Goal: Task Accomplishment & Management: Manage account settings

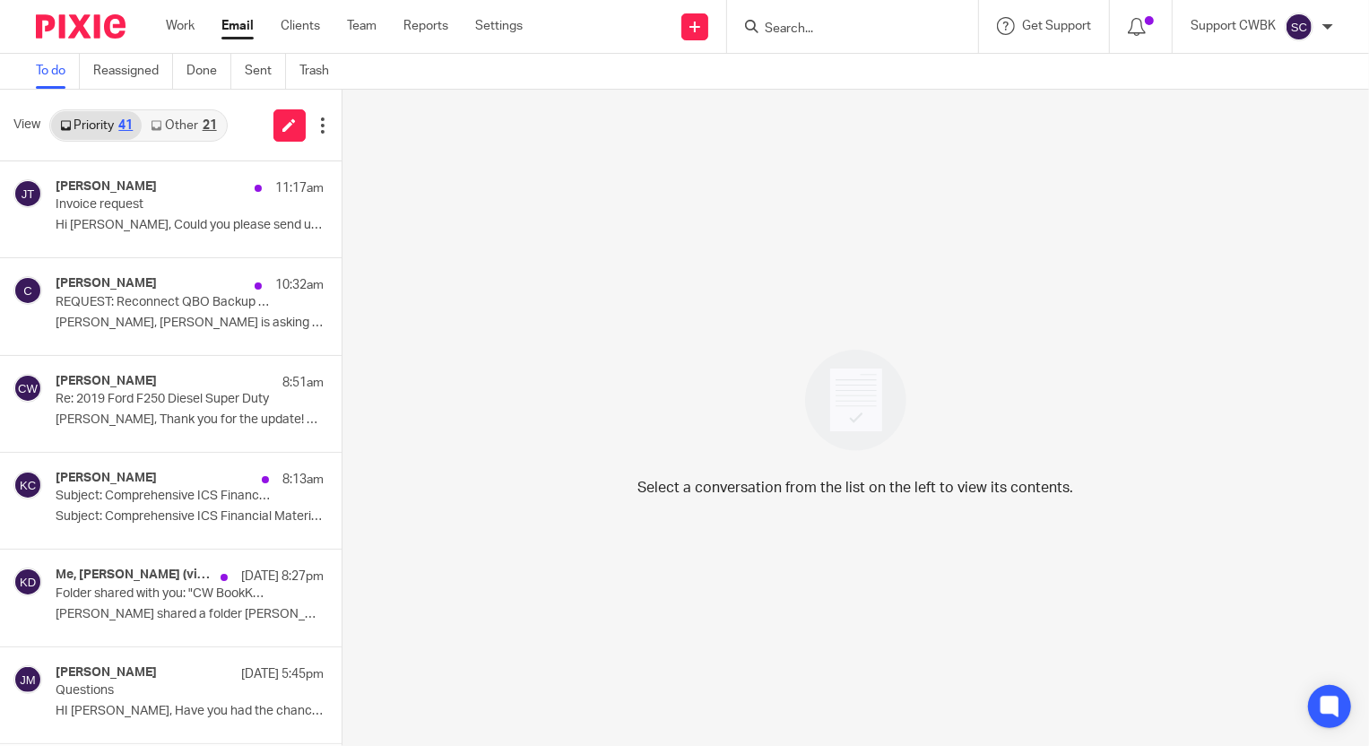
click at [165, 121] on link "Other 21" at bounding box center [183, 125] width 83 height 29
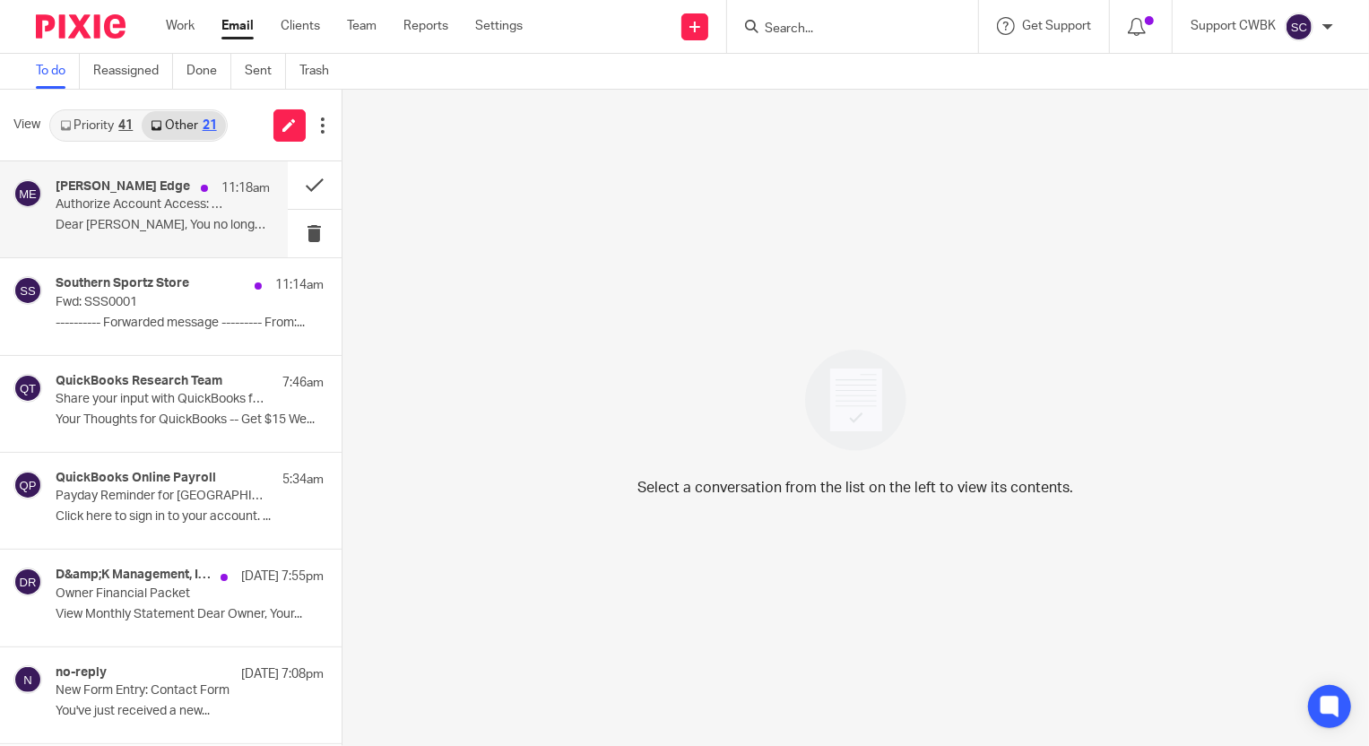
click at [102, 243] on div "[PERSON_NAME] Edge 11:18am Authorize Account Access: Accounts revoked Dear [PER…" at bounding box center [144, 209] width 288 height 96
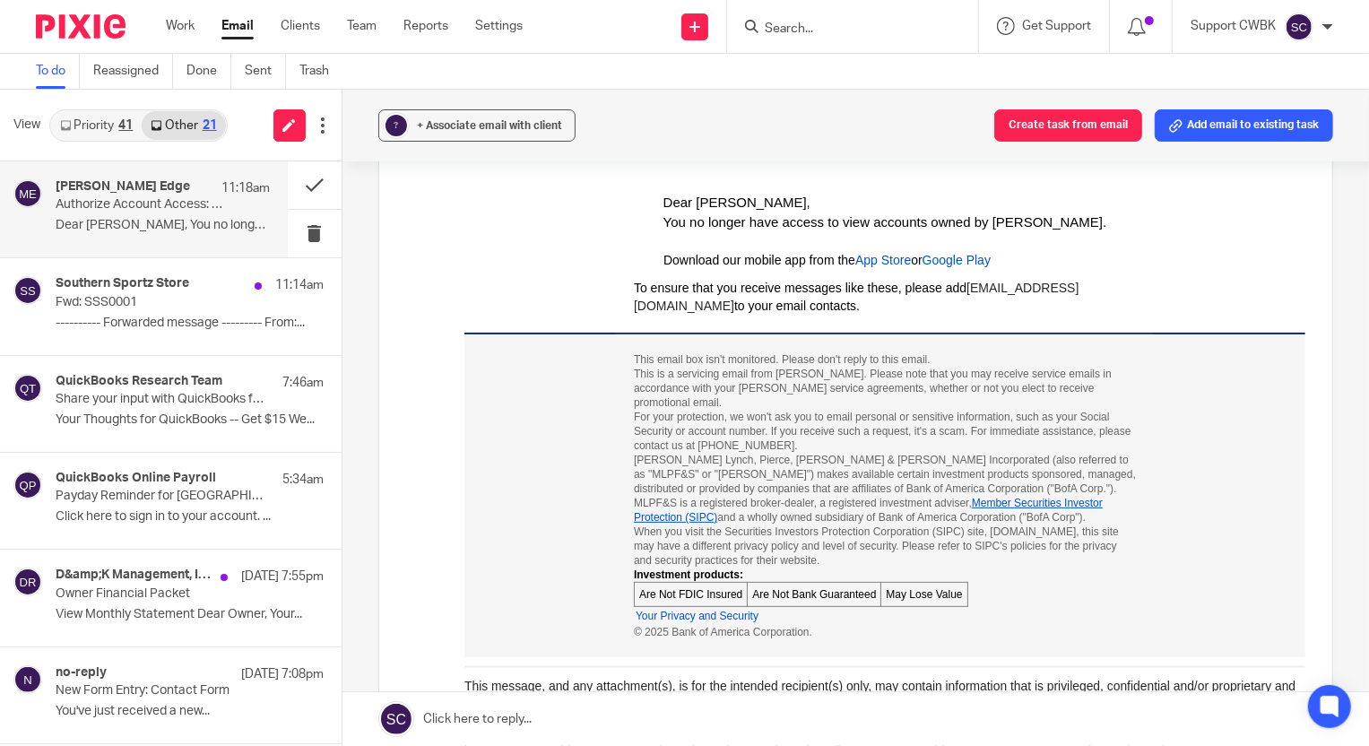
scroll to position [227, 0]
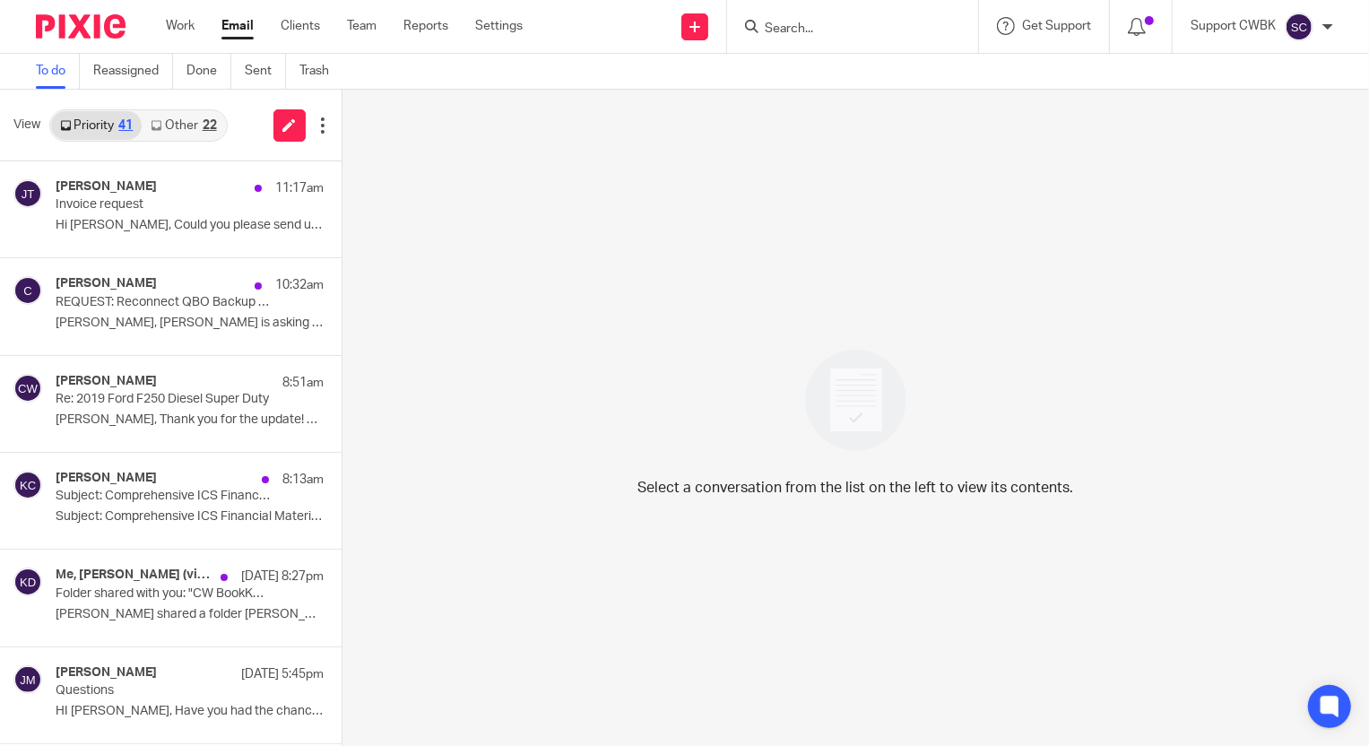
click at [178, 122] on link "Other 22" at bounding box center [183, 125] width 83 height 29
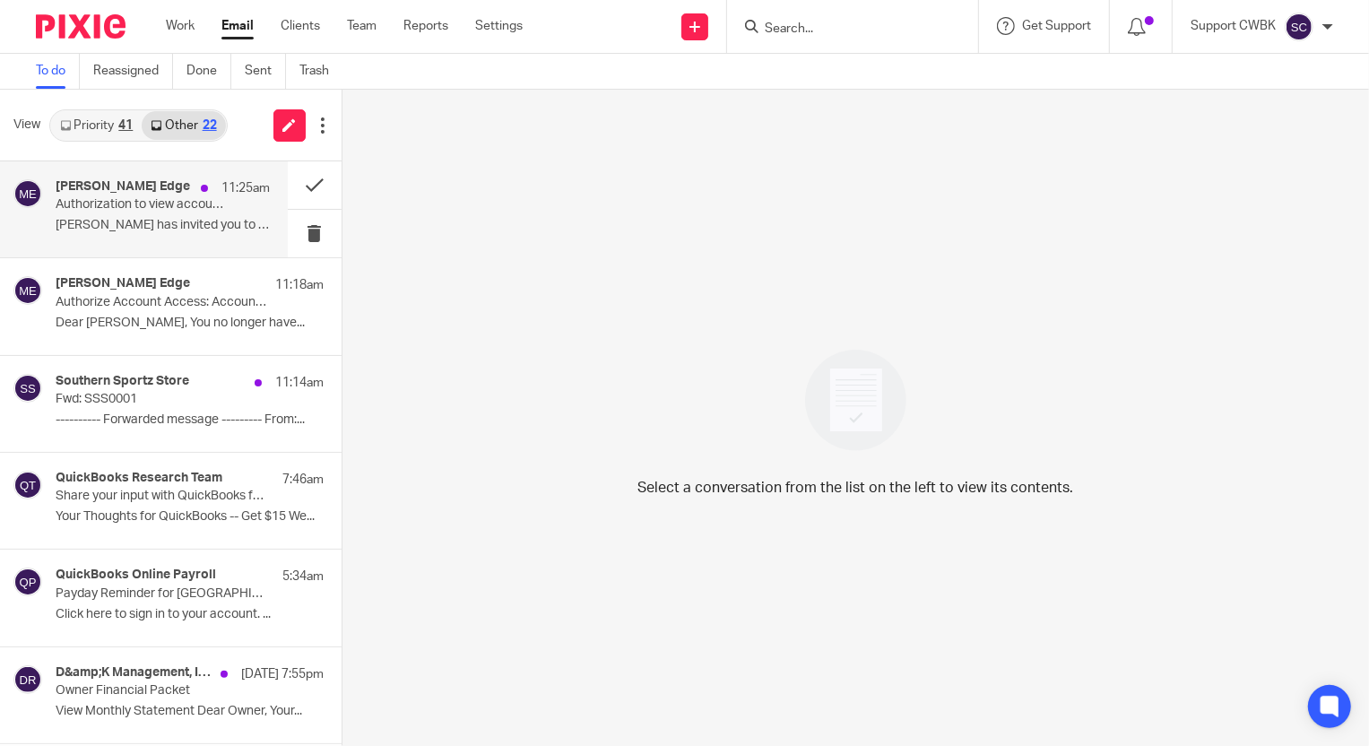
click at [119, 204] on p "Authorization to view accounts" at bounding box center [141, 204] width 171 height 15
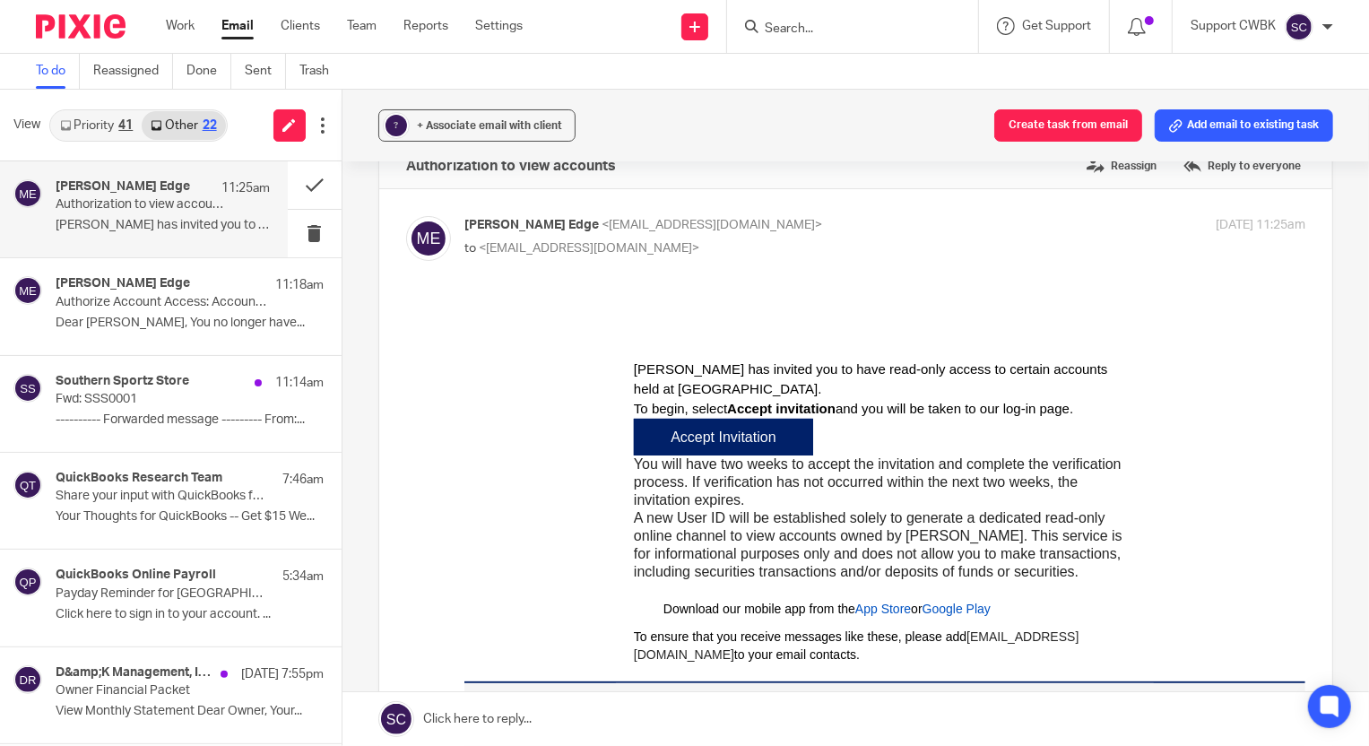
scroll to position [81, 0]
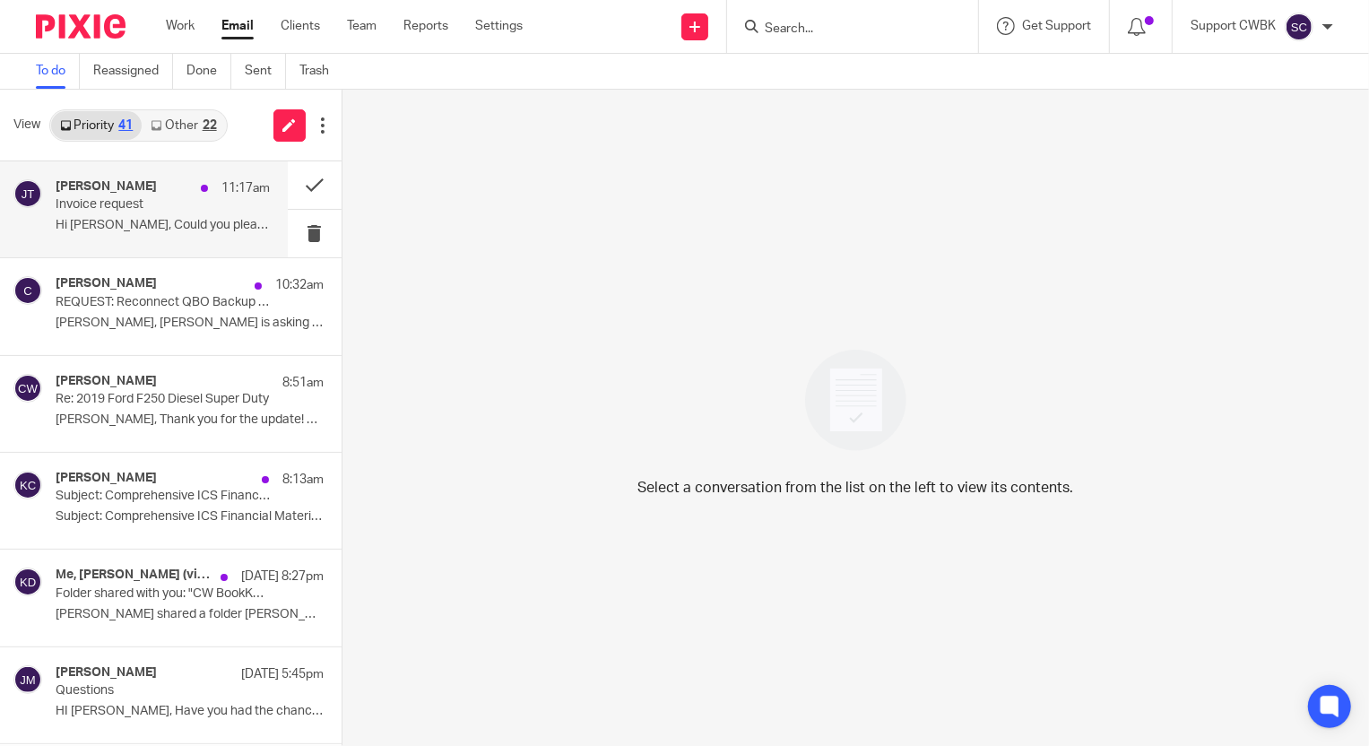
click at [99, 210] on p "Invoice request" at bounding box center [141, 204] width 171 height 15
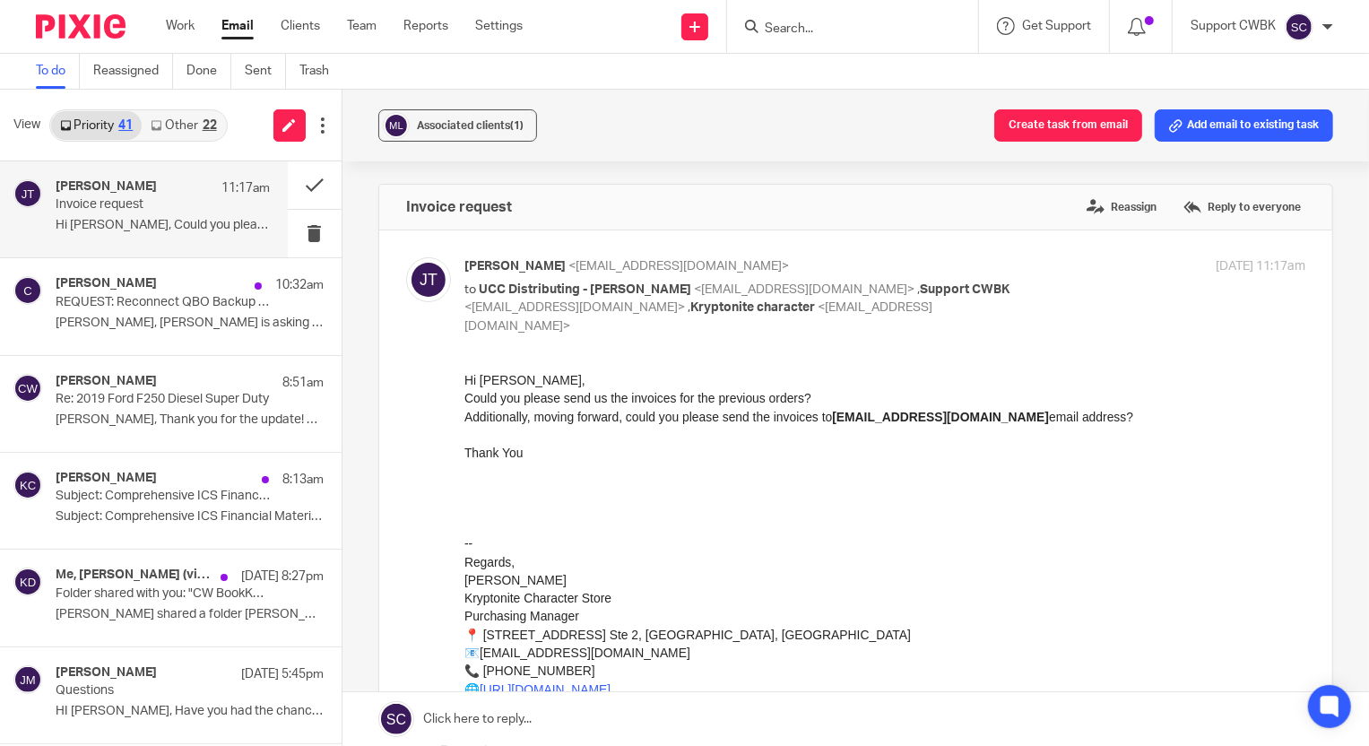
click at [160, 126] on icon at bounding box center [156, 125] width 11 height 11
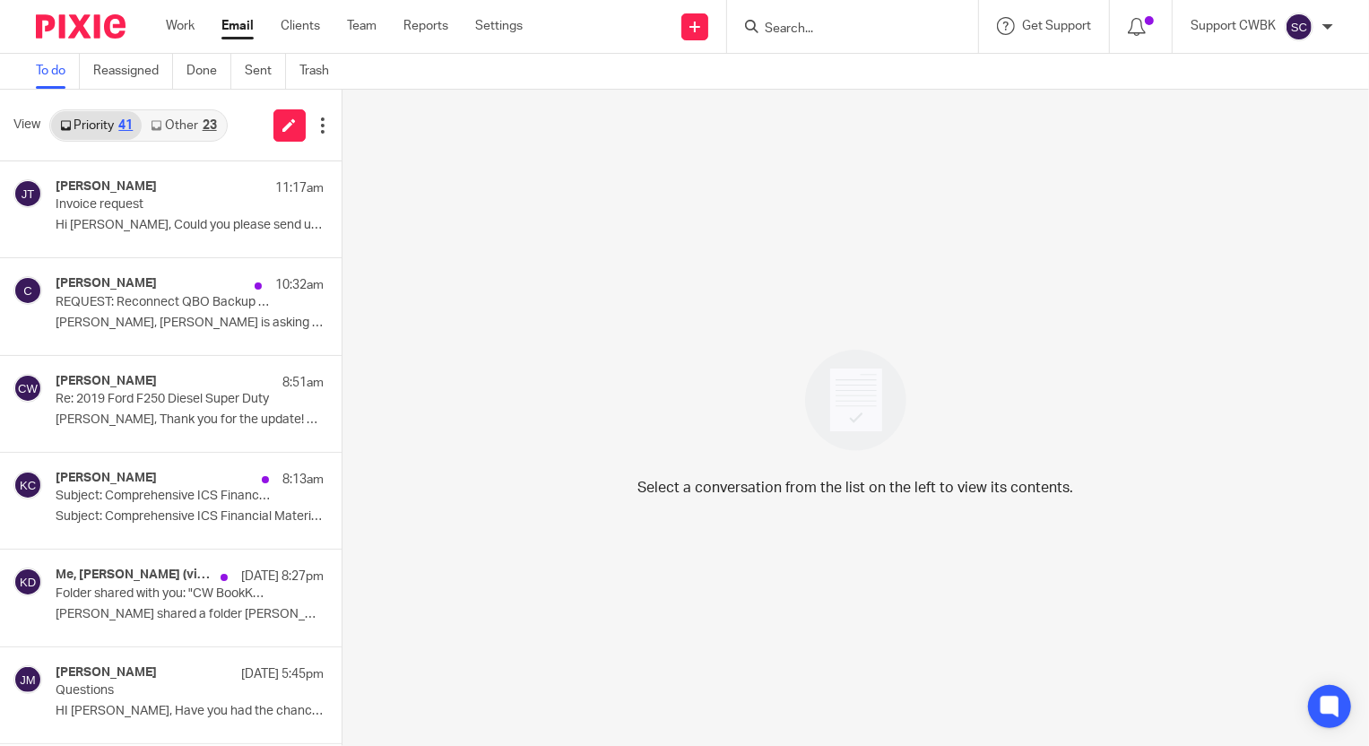
click at [172, 139] on div "Priority 41 Other 23" at bounding box center [138, 125] width 178 height 32
click at [171, 126] on link "Other 23" at bounding box center [183, 125] width 83 height 29
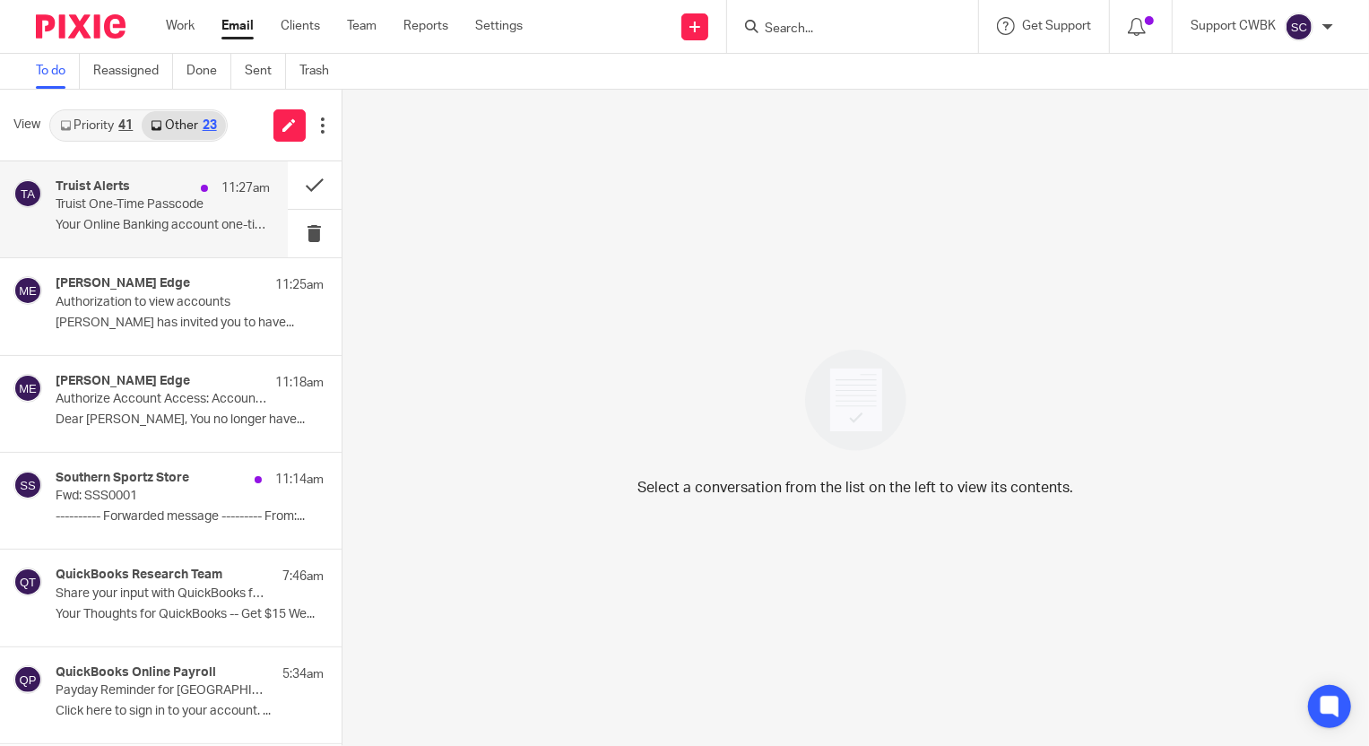
click at [129, 188] on div "Truist Alerts 11:27am" at bounding box center [163, 188] width 214 height 18
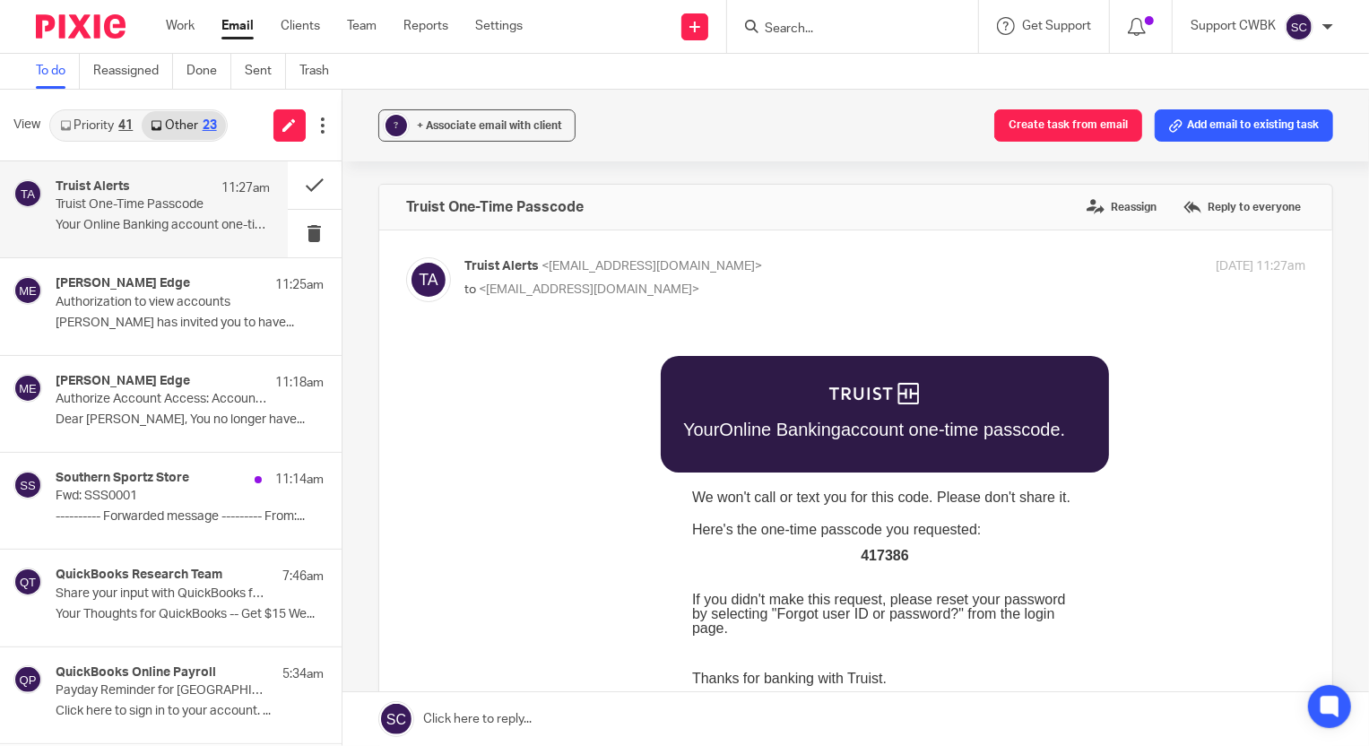
click at [878, 554] on span "417386" at bounding box center [884, 554] width 48 height 15
copy span "417386"
